Goal: Transaction & Acquisition: Purchase product/service

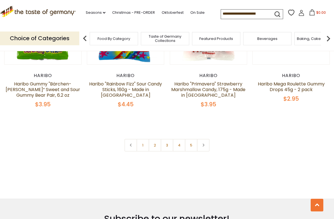
scroll to position [1205, 0]
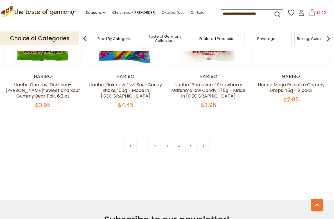
click at [204, 145] on icon at bounding box center [203, 146] width 3 height 3
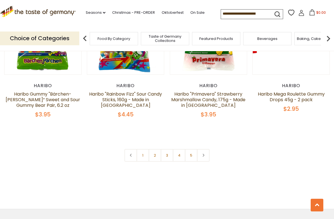
scroll to position [1213, 0]
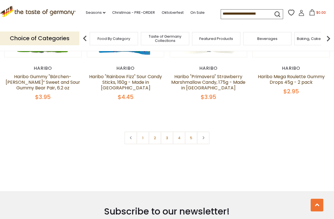
click at [206, 132] on link at bounding box center [203, 138] width 13 height 13
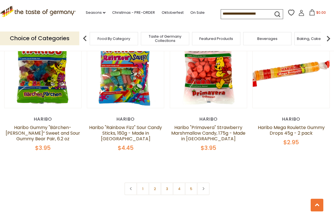
scroll to position [1168, 0]
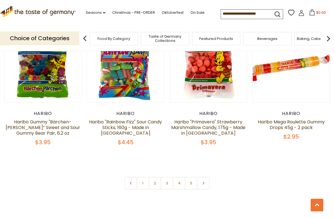
click at [204, 177] on link at bounding box center [203, 183] width 13 height 13
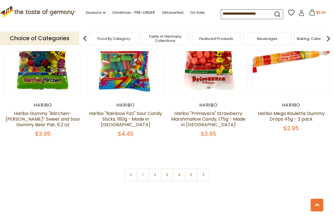
scroll to position [1189, 0]
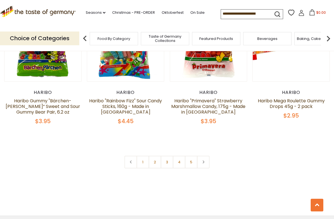
click at [191, 156] on link "5" at bounding box center [191, 162] width 13 height 13
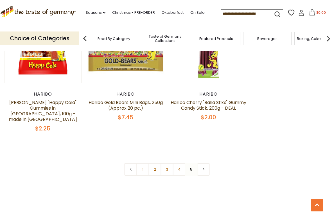
scroll to position [1202, 0]
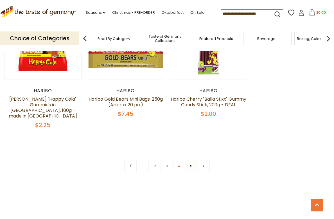
click at [180, 160] on link "4" at bounding box center [179, 166] width 13 height 13
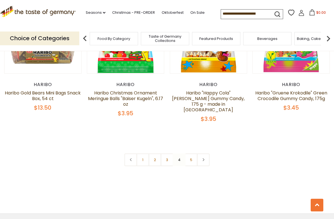
scroll to position [1219, 0]
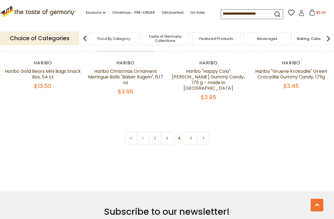
click at [168, 136] on link "3" at bounding box center [167, 138] width 13 height 13
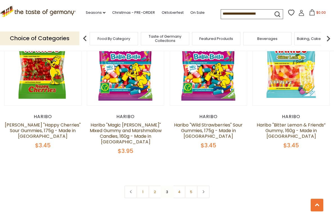
scroll to position [1193, 0]
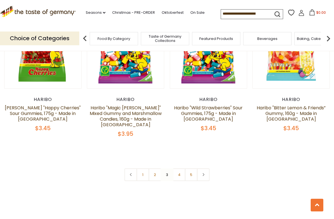
click at [205, 169] on link at bounding box center [203, 175] width 13 height 13
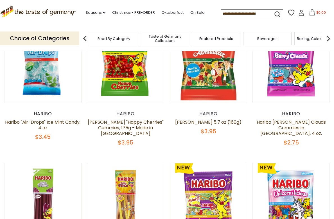
scroll to position [0, 0]
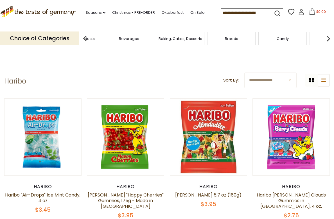
click at [95, 40] on span "Featured Products" at bounding box center [78, 39] width 34 height 4
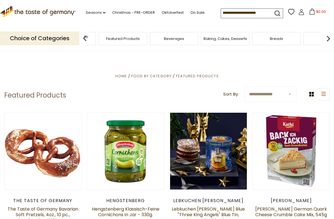
click at [94, 37] on span "Taste of Germany Collections" at bounding box center [71, 38] width 45 height 8
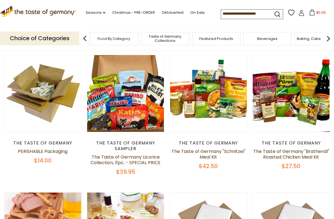
scroll to position [197, 0]
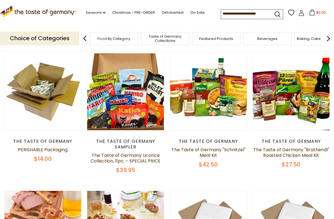
click at [134, 158] on link "The Taste of Germany Licorice Collection, 11pc. - SPECIAL PRICE" at bounding box center [126, 158] width 70 height 12
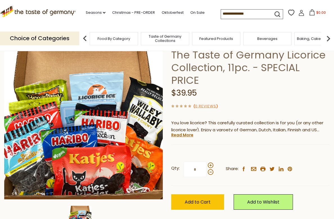
scroll to position [38, 0]
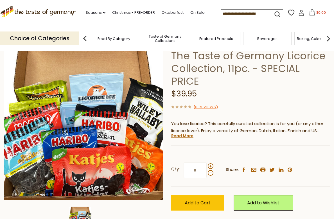
click at [83, 218] on img at bounding box center [80, 218] width 23 height 23
click at [178, 133] on link "Read More" at bounding box center [182, 136] width 22 height 6
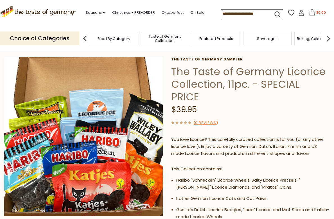
scroll to position [0, 0]
